Goal: Information Seeking & Learning: Learn about a topic

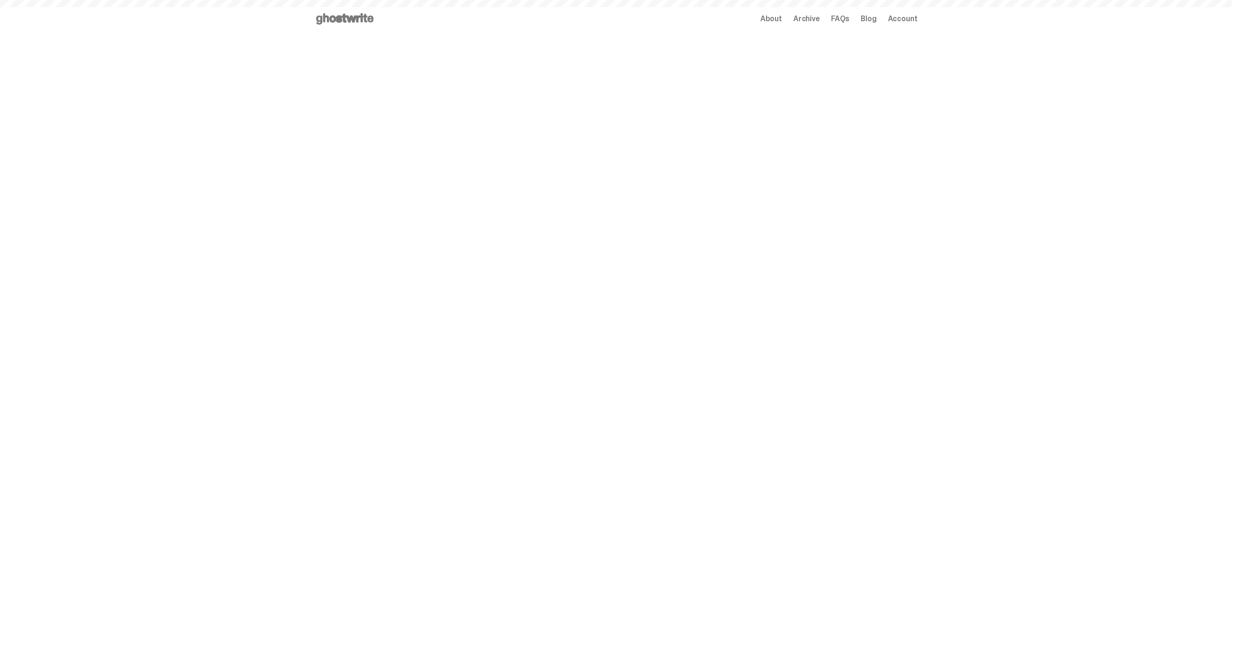
click at [813, 20] on span "Archive" at bounding box center [806, 19] width 26 height 8
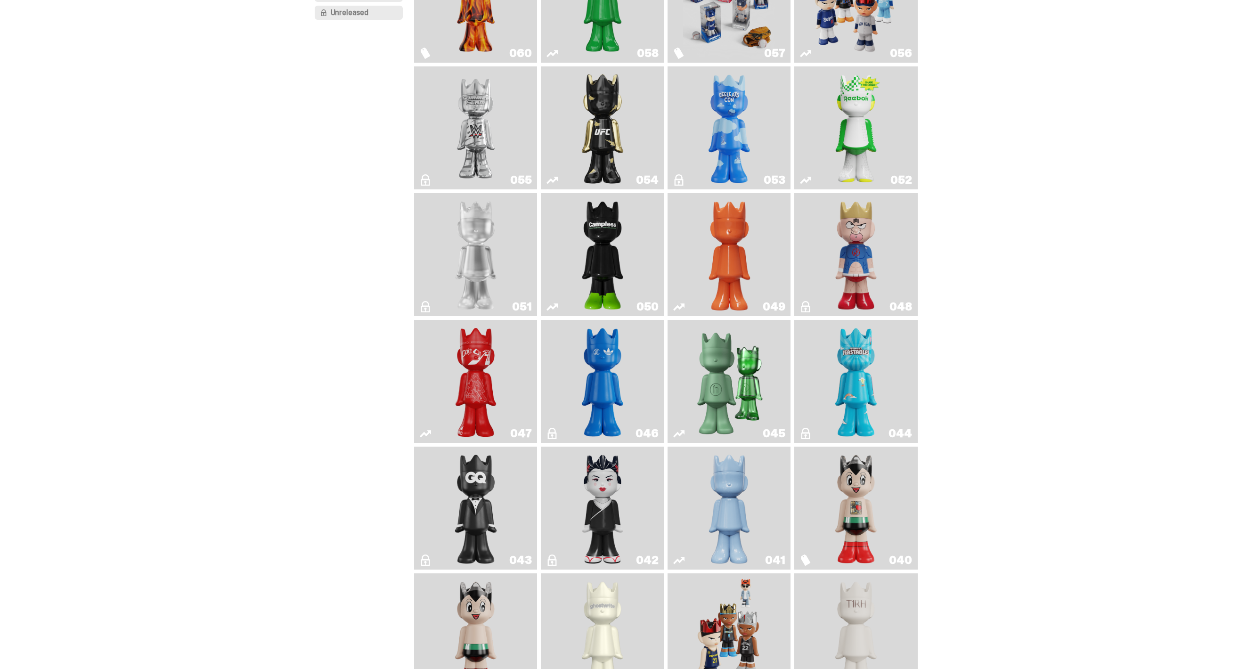
scroll to position [174, 0]
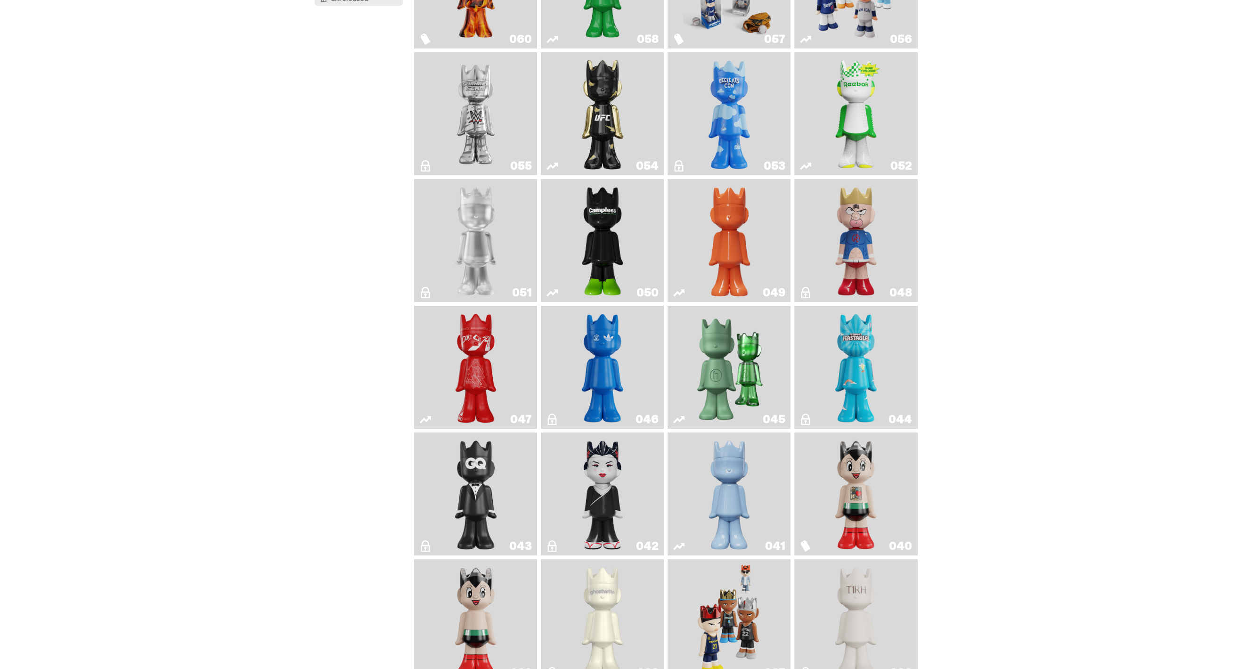
click at [608, 341] on img "ComplexCon HK" at bounding box center [603, 367] width 50 height 115
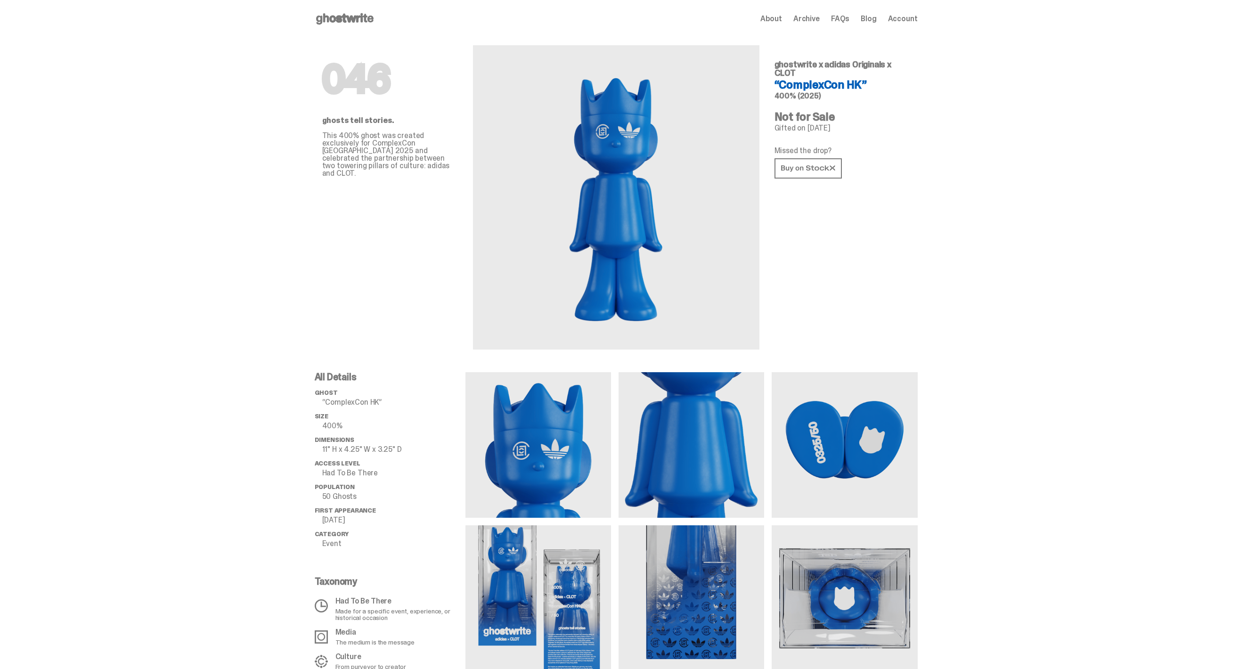
click at [813, 67] on span "ghostwrite x adidas Originals x CLOT" at bounding box center [832, 69] width 117 height 20
copy div "ghostwrite x adidas Originals x CLOT"
click at [825, 65] on span "ghostwrite x adidas Originals x CLOT" at bounding box center [832, 69] width 117 height 20
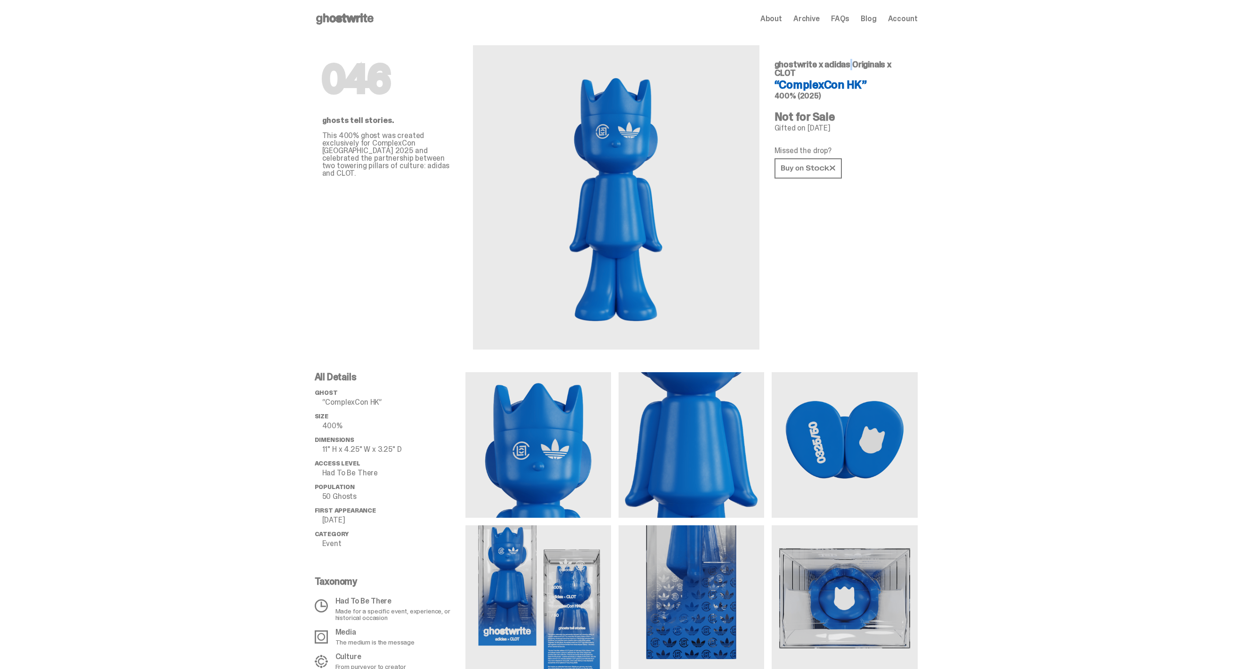
click at [825, 65] on span "ghostwrite x adidas Originals x CLOT" at bounding box center [832, 69] width 117 height 20
copy div "ghostwrite x adidas Originals x CLOT"
click at [334, 8] on div "Open main menu Home About Archive FAQs Blog Account About Archive FAQs Blog Acc…" at bounding box center [616, 19] width 603 height 38
click at [342, 12] on icon at bounding box center [345, 18] width 60 height 15
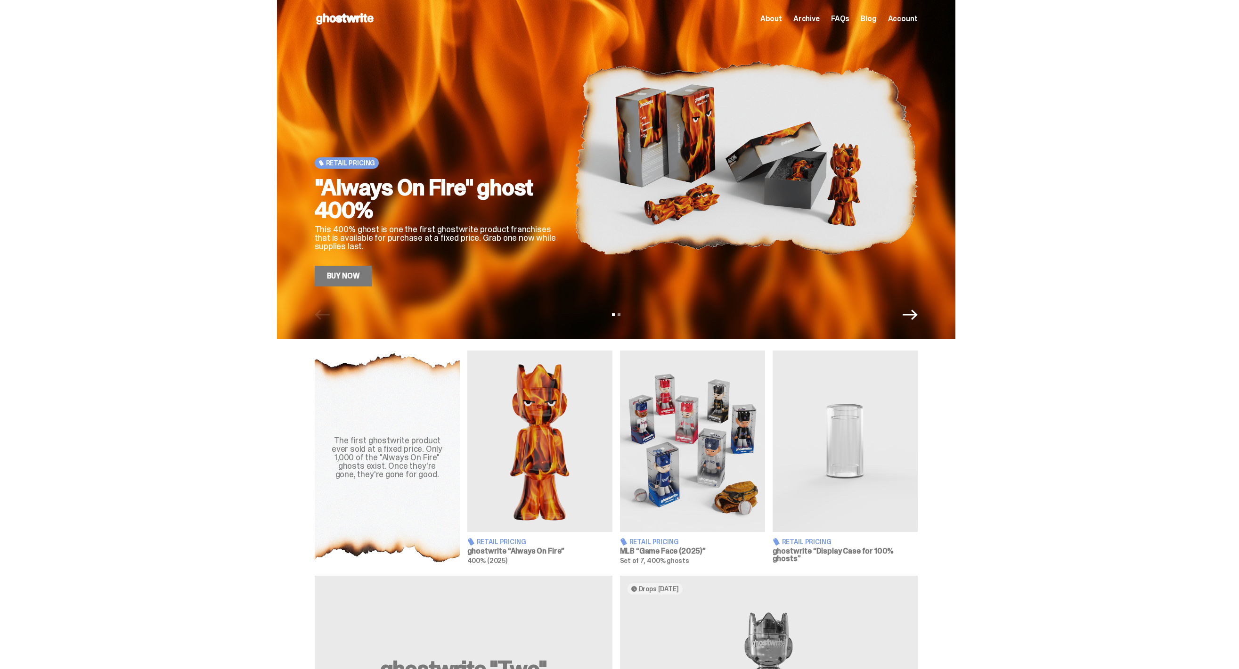
click at [820, 21] on span "Archive" at bounding box center [806, 19] width 26 height 8
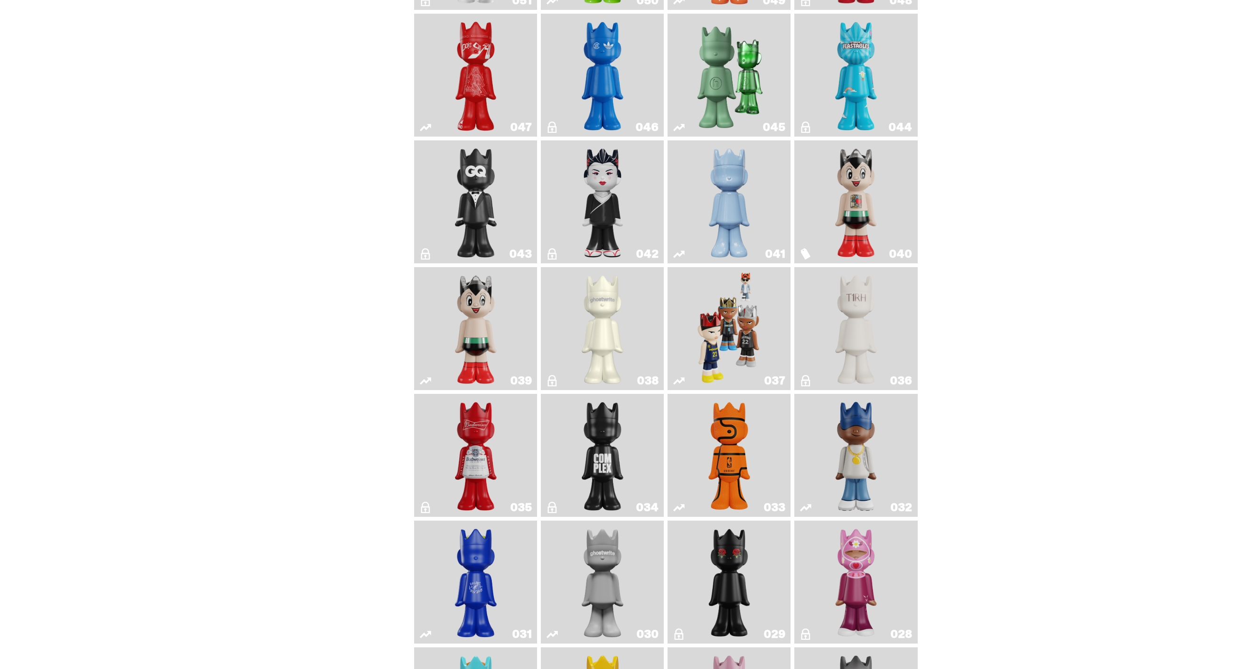
scroll to position [334, 0]
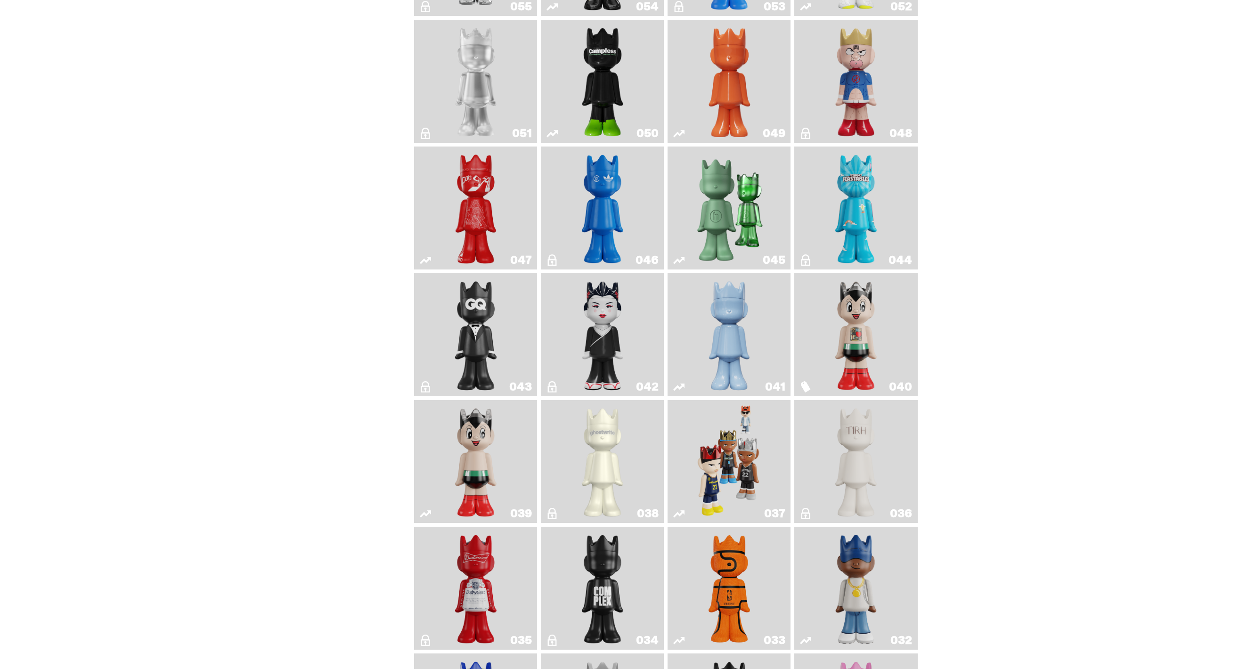
click at [547, 164] on link "046" at bounding box center [602, 207] width 112 height 115
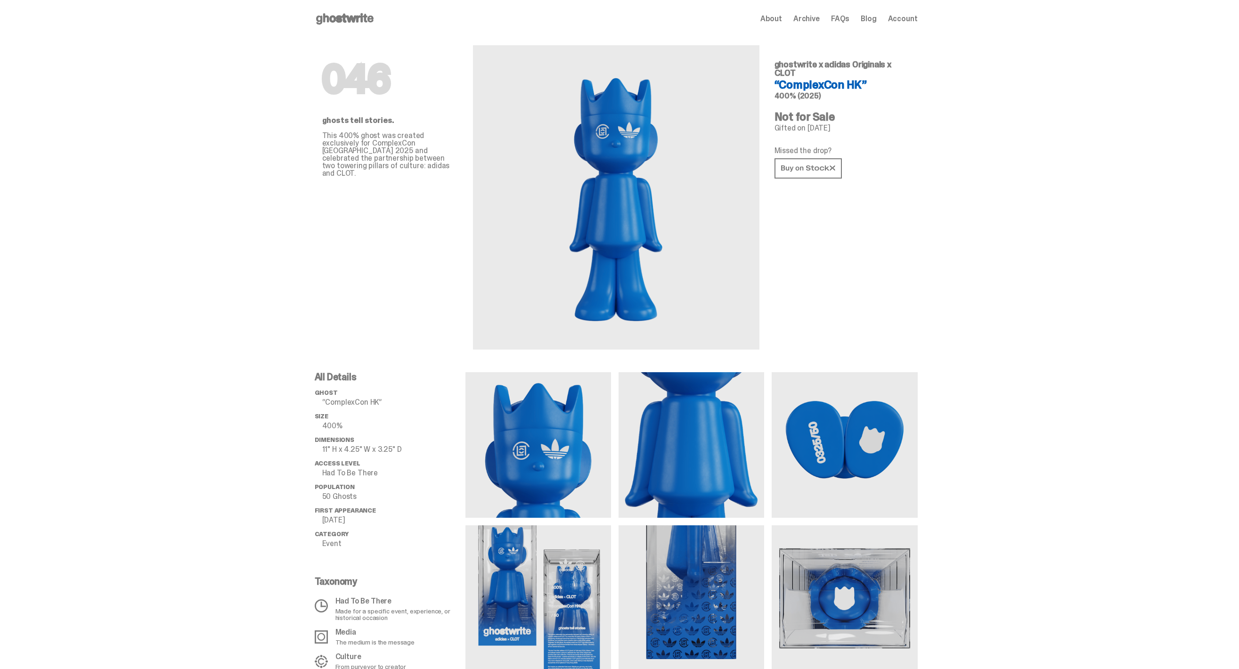
click at [813, 154] on div "Missed the drop?" at bounding box center [842, 163] width 136 height 33
click at [813, 158] on link at bounding box center [807, 168] width 67 height 20
click at [356, 17] on use at bounding box center [344, 18] width 57 height 11
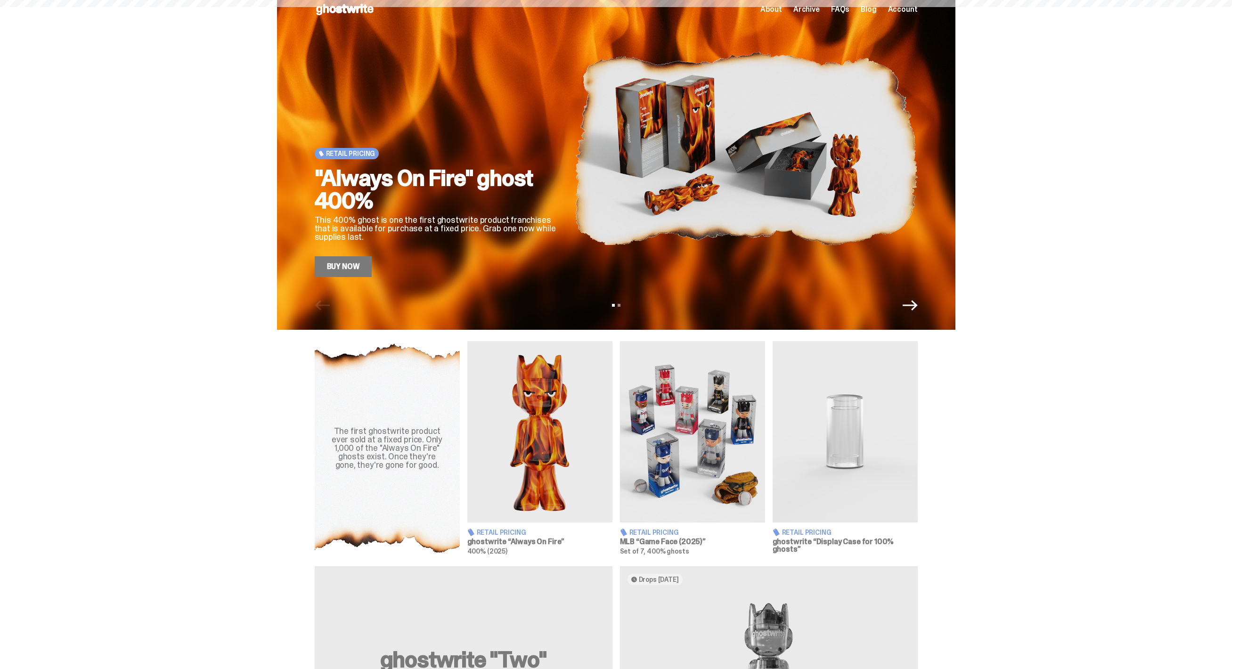
scroll to position [9, 0]
click at [812, 8] on span "Archive" at bounding box center [806, 10] width 26 height 8
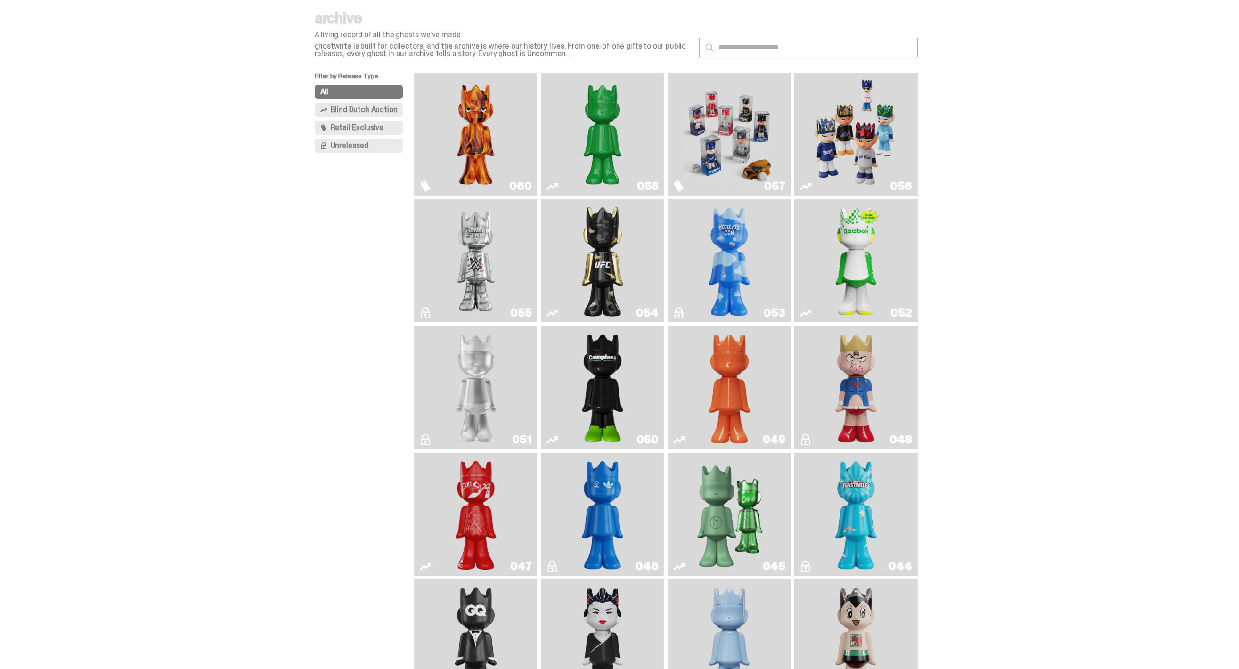
scroll to position [28, 0]
click at [521, 288] on img "I Was There SummerSlam" at bounding box center [476, 259] width 92 height 115
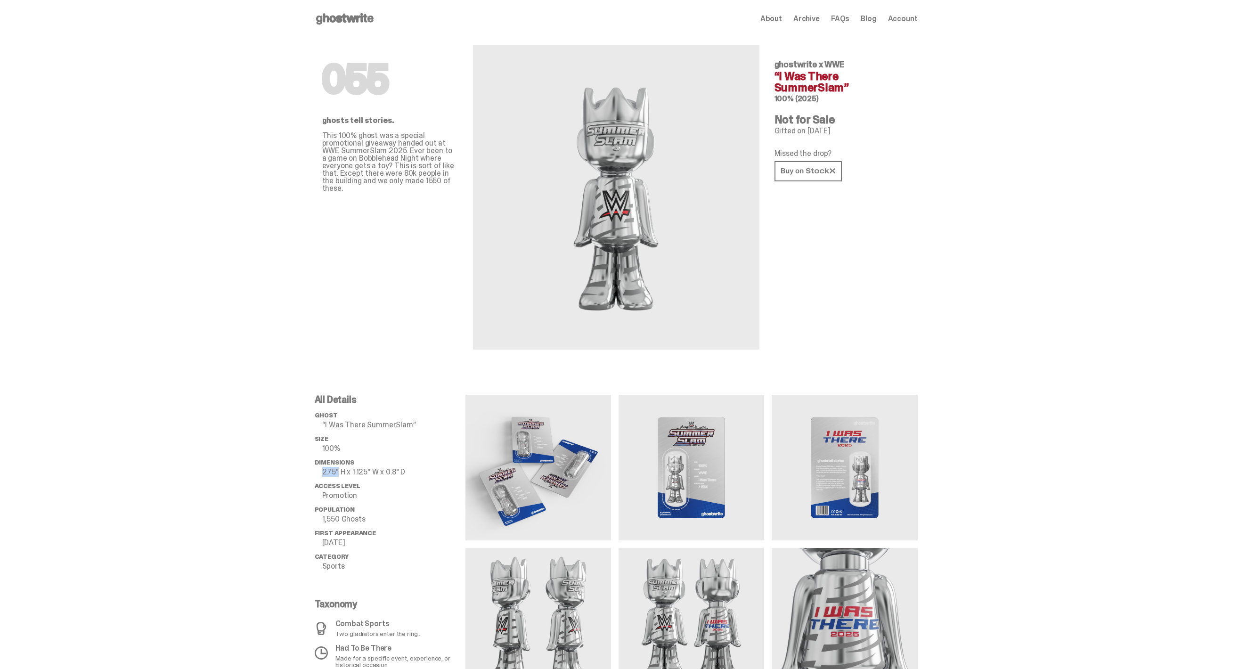
drag, startPoint x: 321, startPoint y: 473, endPoint x: 342, endPoint y: 473, distance: 20.7
click at [341, 473] on li "Dimensions 2.75" H x 1.125" W x 0.8" D" at bounding box center [390, 467] width 151 height 17
copy p "2.75""
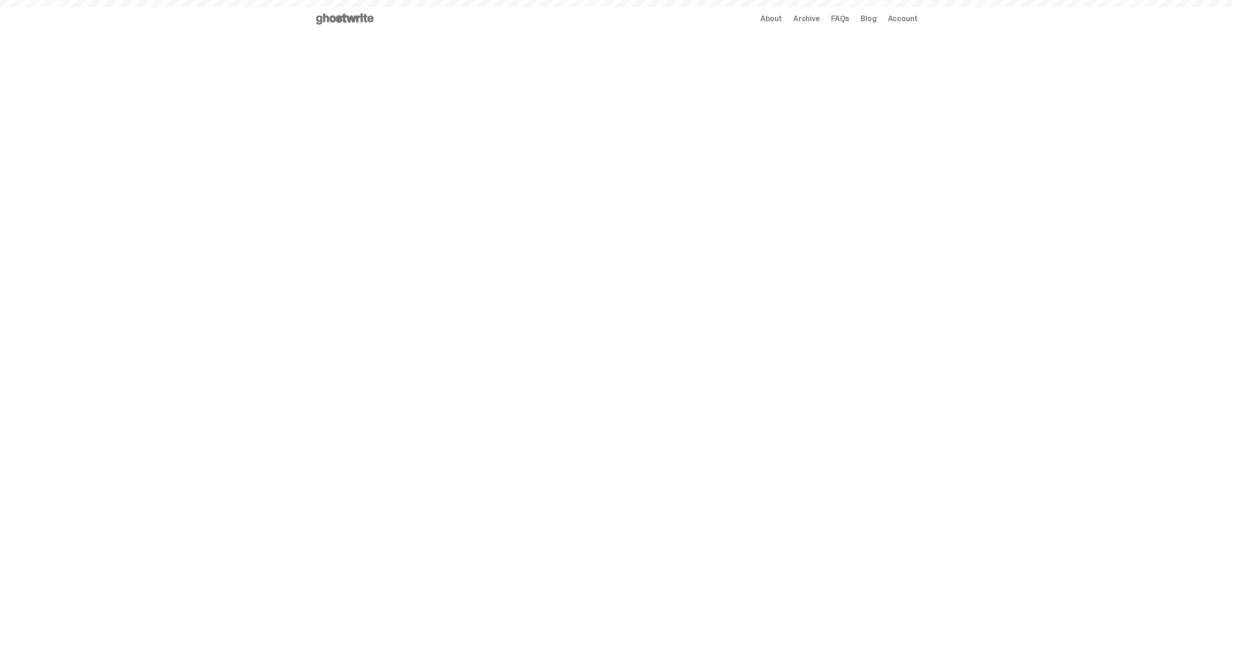
click at [820, 16] on span "Archive" at bounding box center [806, 19] width 26 height 8
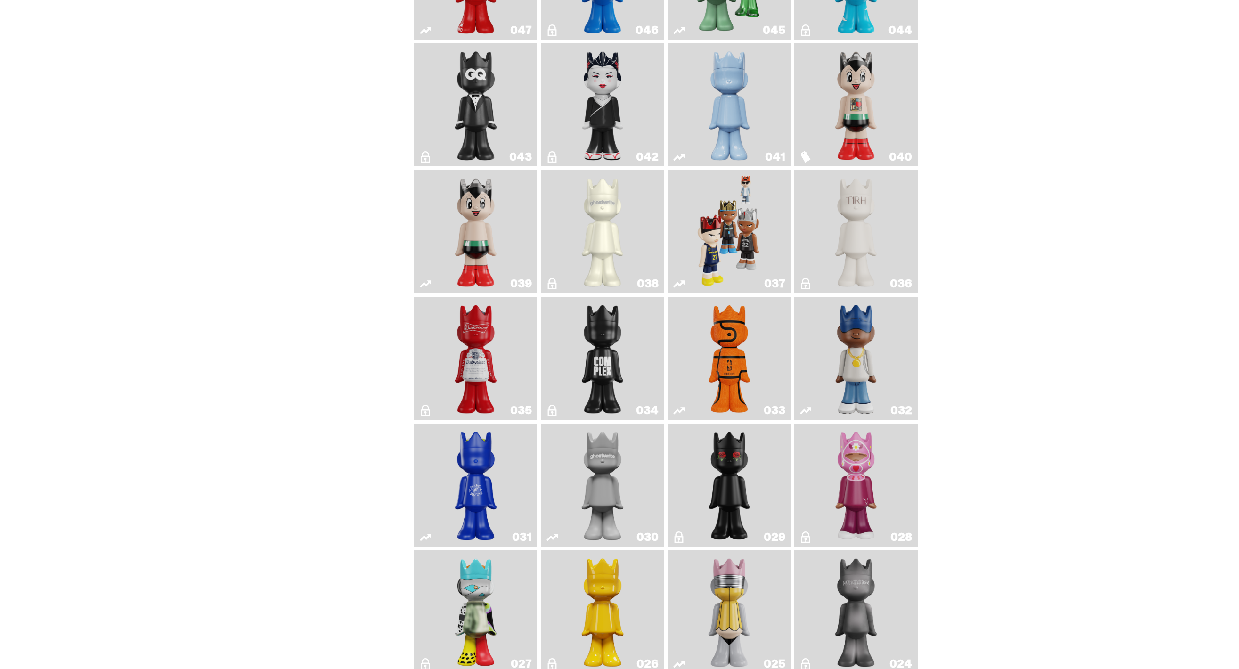
scroll to position [508, 0]
